Goal: Task Accomplishment & Management: Complete application form

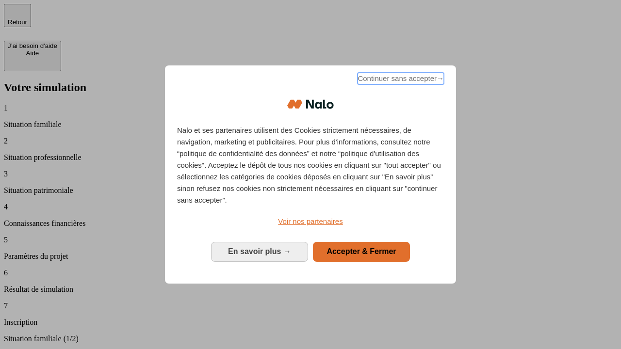
click at [400, 80] on span "Continuer sans accepter →" at bounding box center [400, 79] width 86 height 12
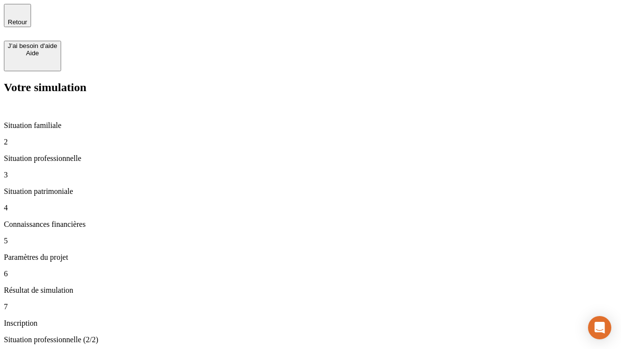
type input "30 000"
type input "40 000"
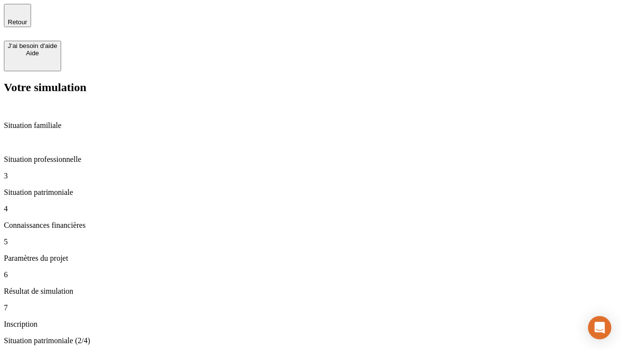
type input "1 100"
type input "20"
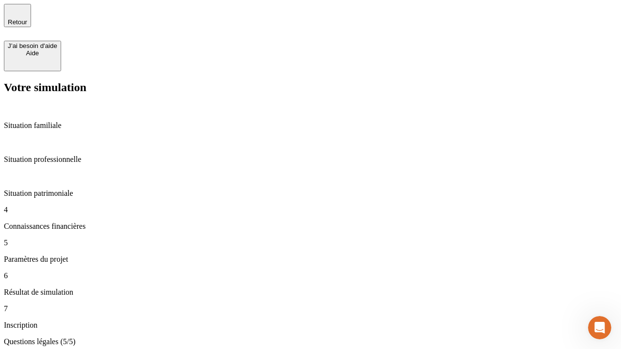
type input "40"
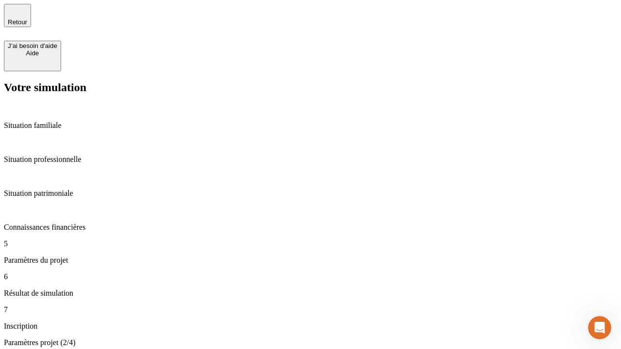
type input "50 000"
type input "640"
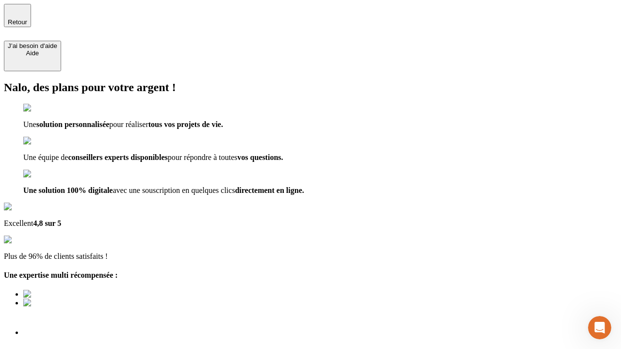
type input "[EMAIL_ADDRESS][DOMAIN_NAME]"
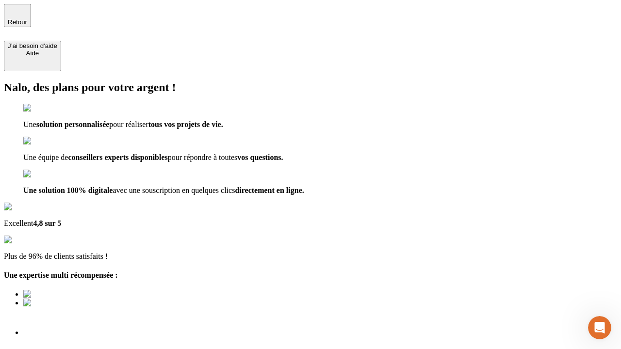
scroll to position [7, 0]
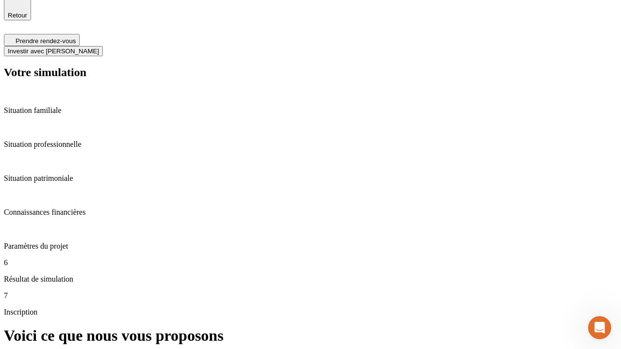
click at [99, 48] on span "Investir avec [PERSON_NAME]" at bounding box center [53, 51] width 91 height 7
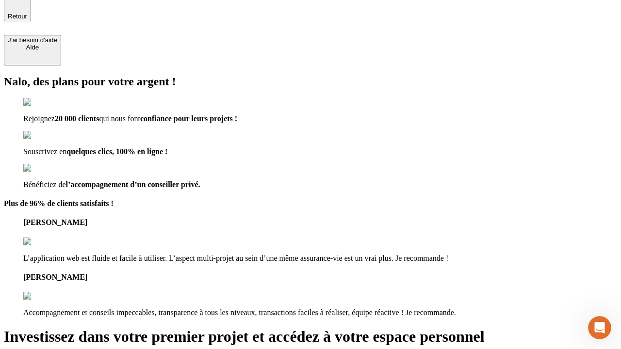
type input "[PERSON_NAME][EMAIL_ADDRESS][DOMAIN_NAME]"
